Goal: Transaction & Acquisition: Purchase product/service

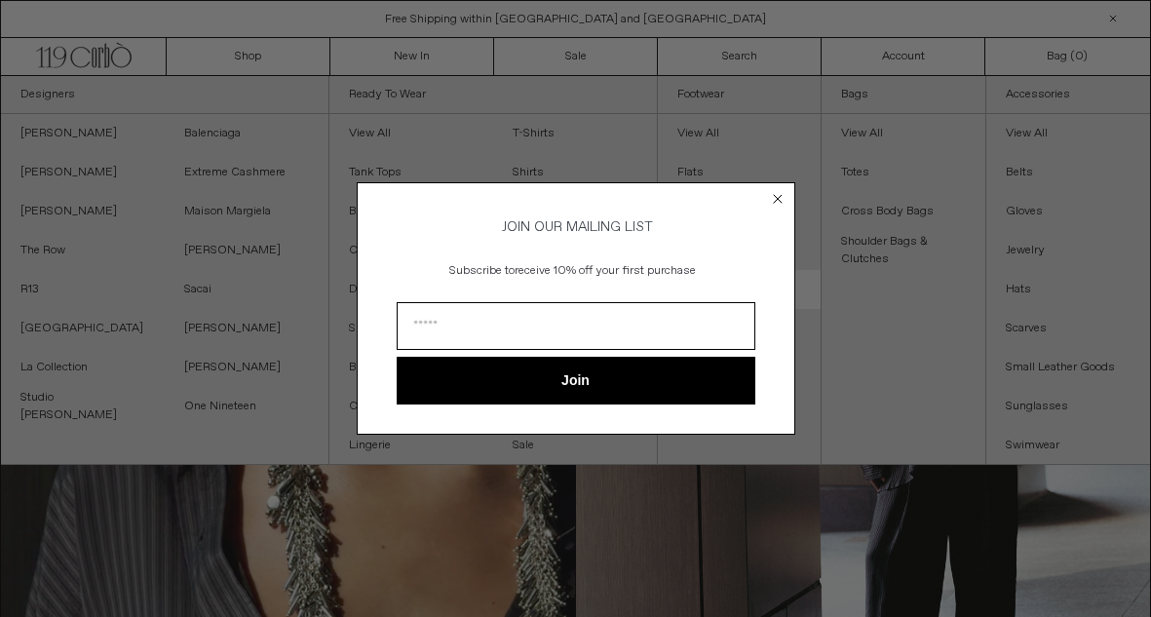
click at [721, 287] on p "Subscribe to receive 10% off your first purchase" at bounding box center [573, 270] width 353 height 34
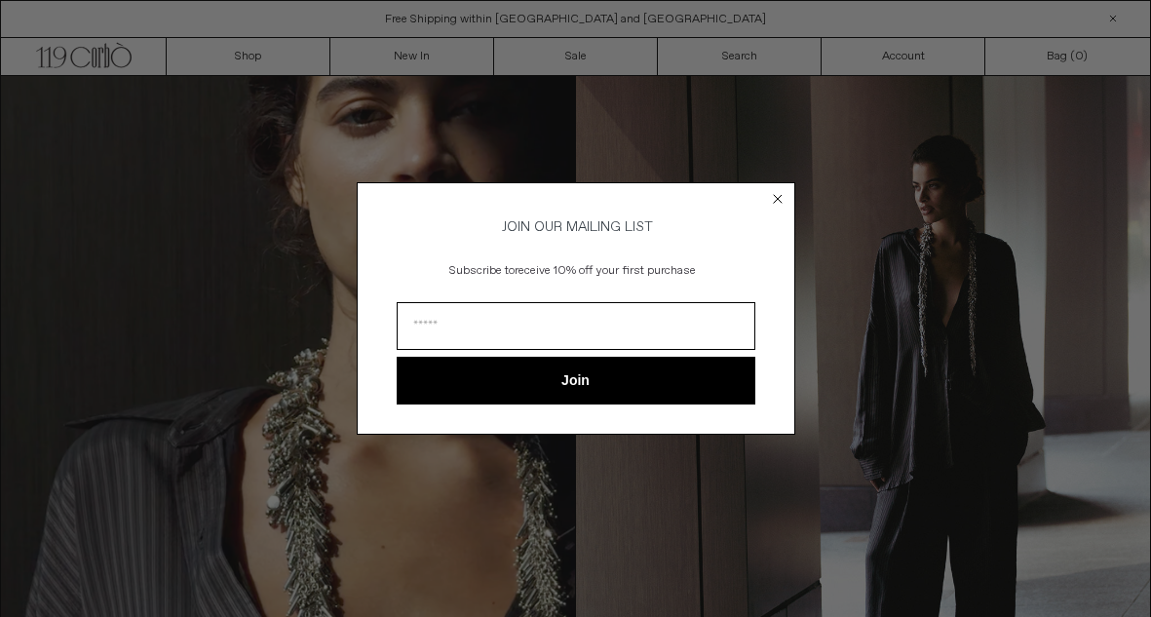
click at [769, 192] on circle "Close dialog" at bounding box center [777, 199] width 19 height 19
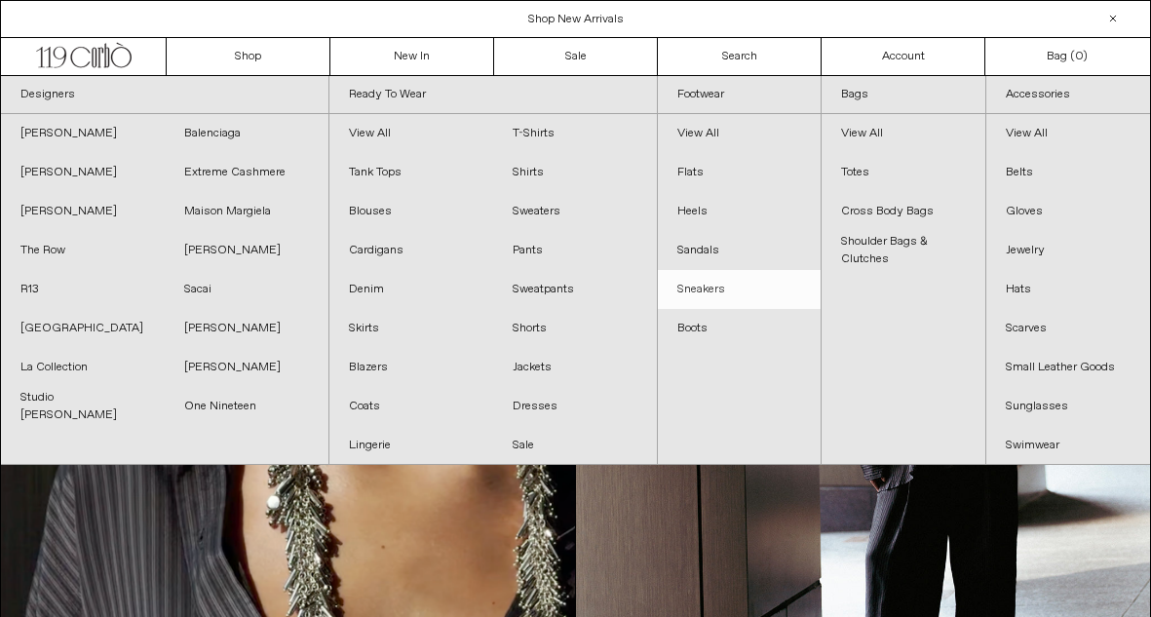
click at [706, 297] on link "Sneakers" at bounding box center [740, 289] width 164 height 39
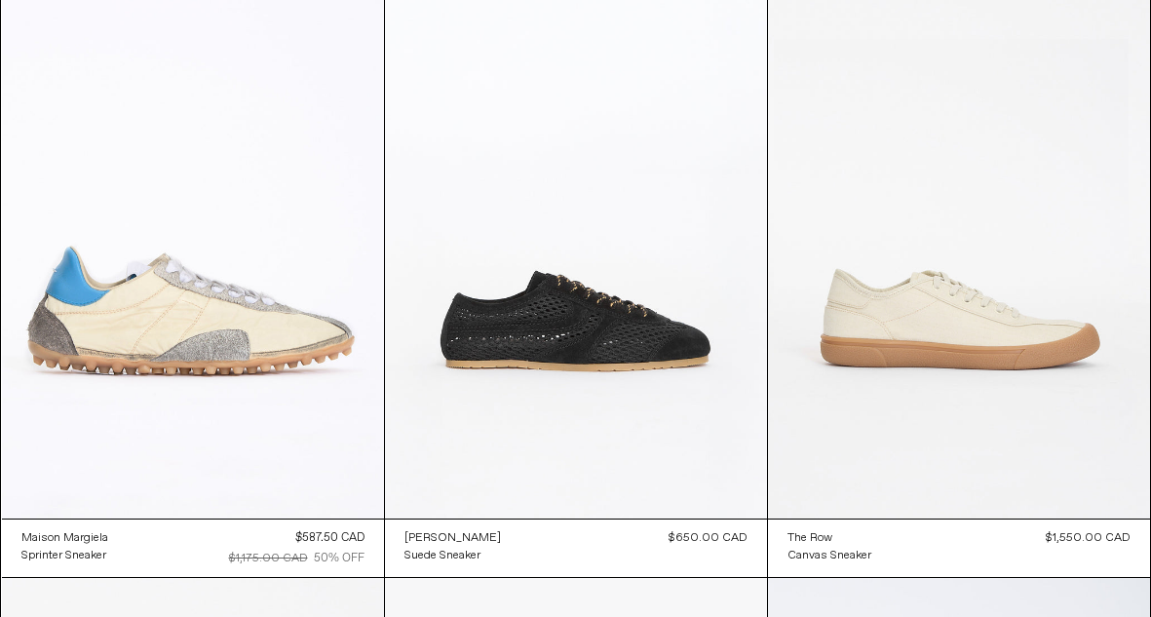
scroll to position [943, 0]
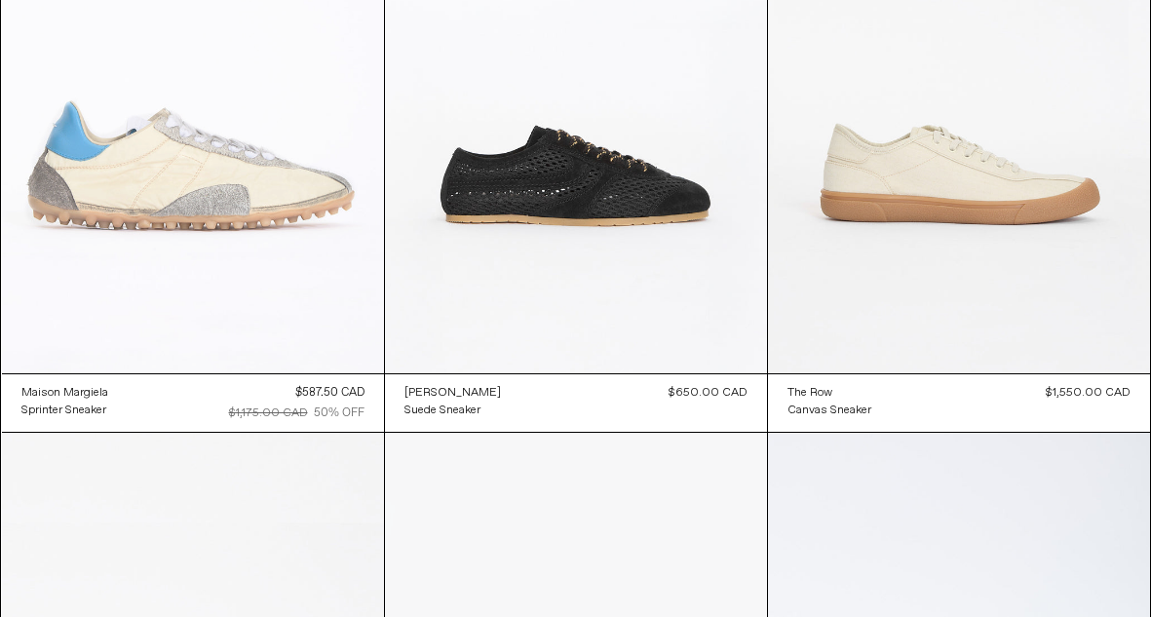
click at [230, 210] on at bounding box center [193, 86] width 382 height 573
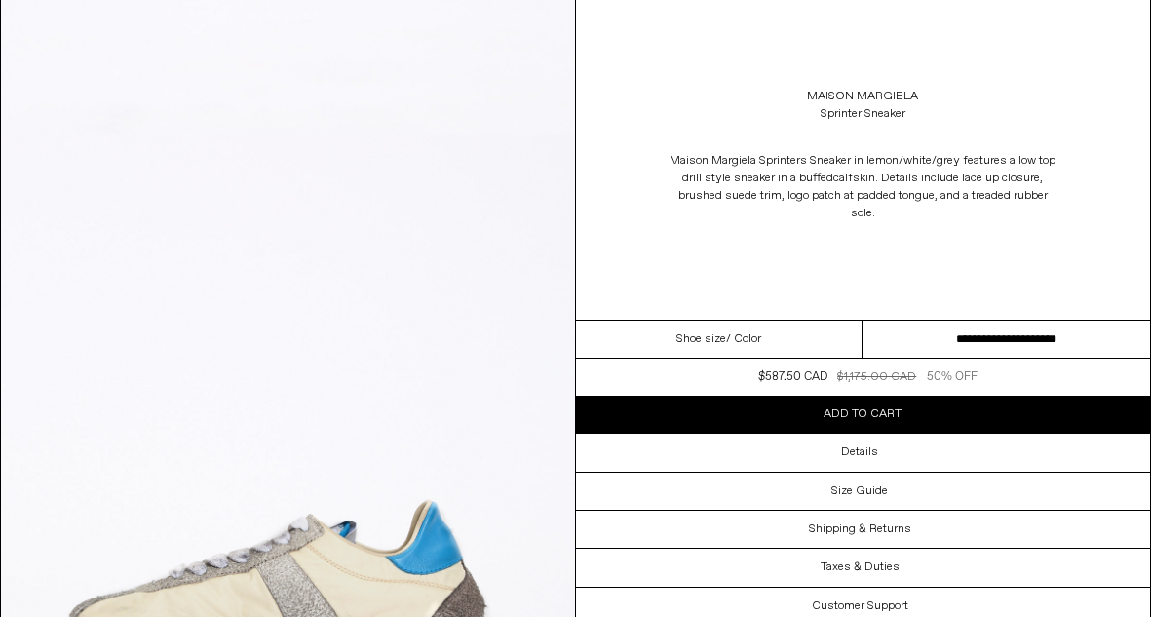
scroll to position [698, 0]
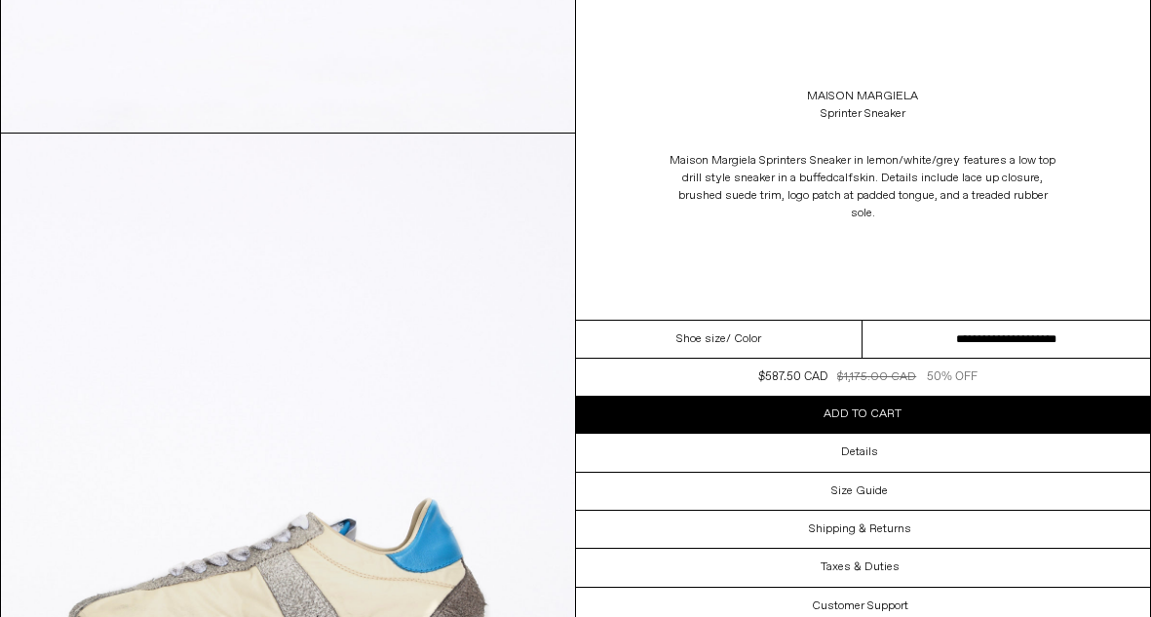
click at [724, 384] on dl "Regular price $1,175.00 CAD $587.50 CAD 50% OFF Sold out Sale price $587.50 CAD…" at bounding box center [863, 377] width 575 height 37
click at [820, 375] on div "$587.50 CAD" at bounding box center [792, 377] width 69 height 18
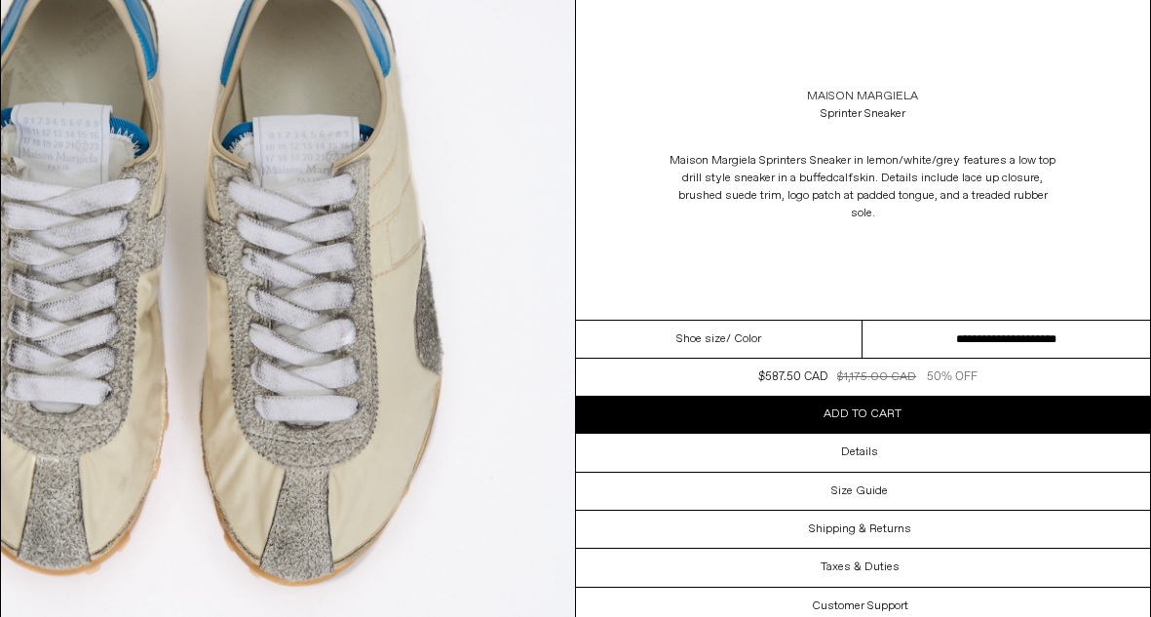
scroll to position [2386, 0]
